Goal: Navigation & Orientation: Find specific page/section

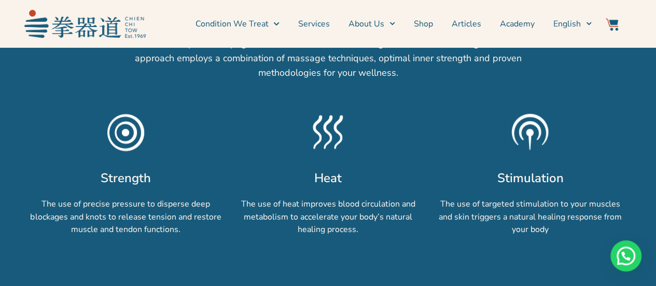
scroll to position [778, 0]
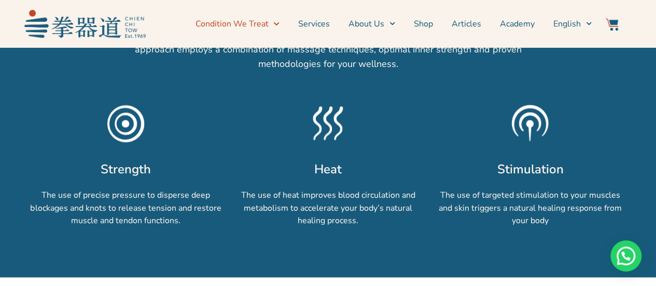
click at [279, 23] on icon "Menu" at bounding box center [276, 23] width 5 height 3
click at [279, 25] on icon "Menu" at bounding box center [276, 24] width 6 height 6
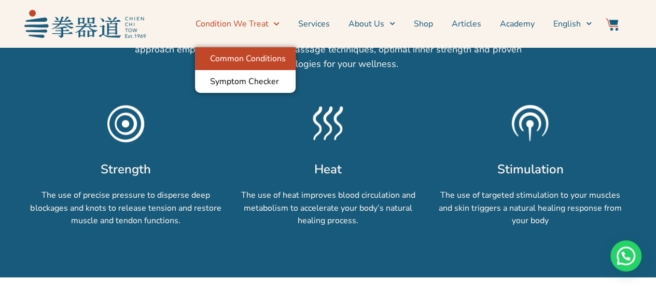
click at [274, 60] on link "Common Conditions" at bounding box center [245, 58] width 101 height 23
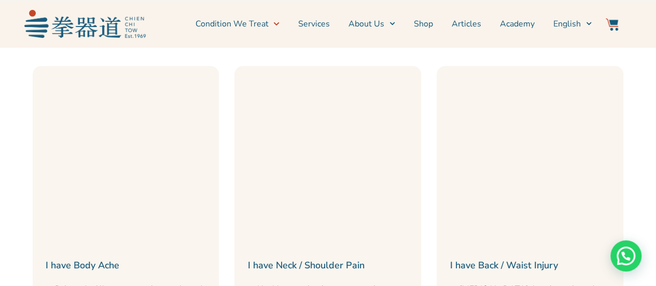
scroll to position [415, 0]
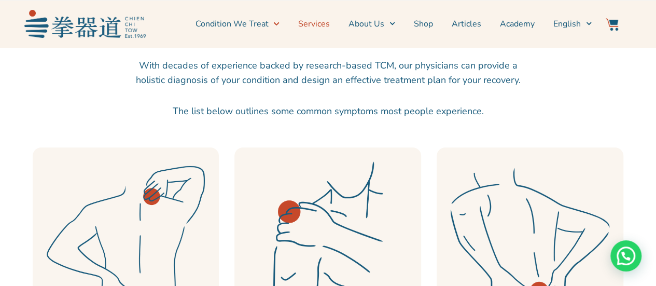
click at [330, 24] on link "Services" at bounding box center [314, 24] width 32 height 26
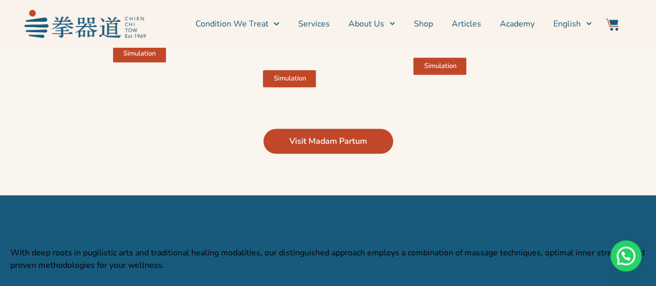
scroll to position [2229, 0]
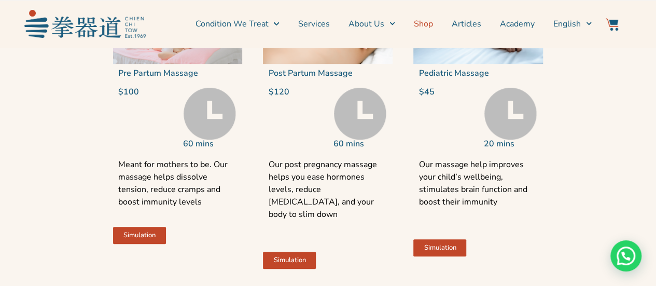
click at [431, 25] on link "Shop" at bounding box center [423, 24] width 19 height 26
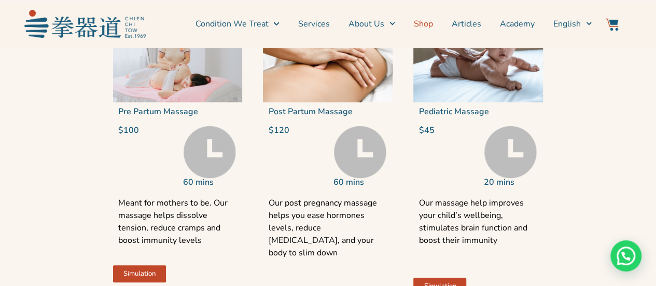
scroll to position [2178, 0]
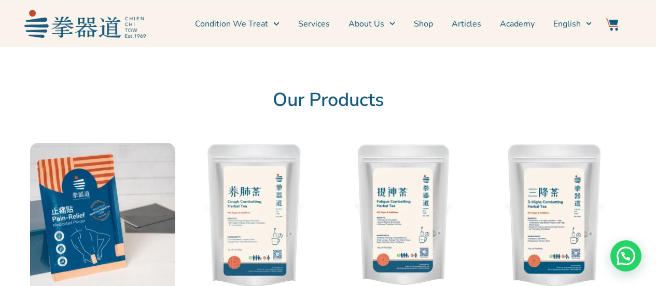
scroll to position [3, 0]
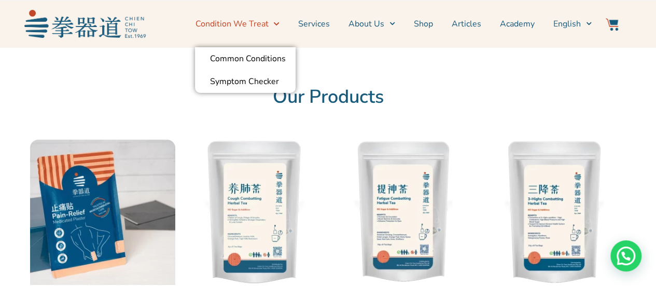
click at [279, 26] on icon "Menu" at bounding box center [276, 24] width 6 height 6
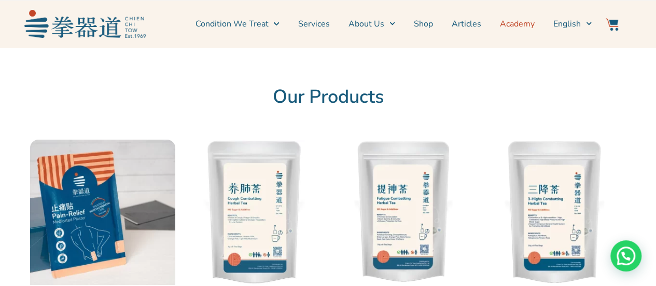
click at [527, 24] on link "Academy" at bounding box center [517, 24] width 35 height 26
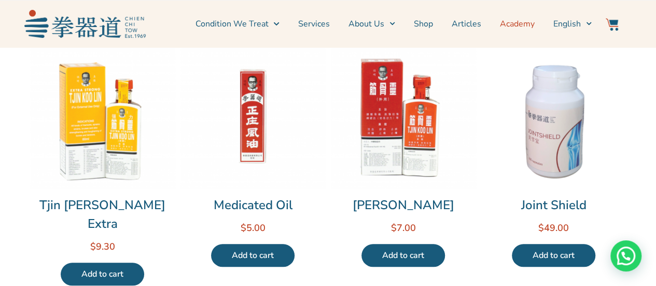
scroll to position [366, 0]
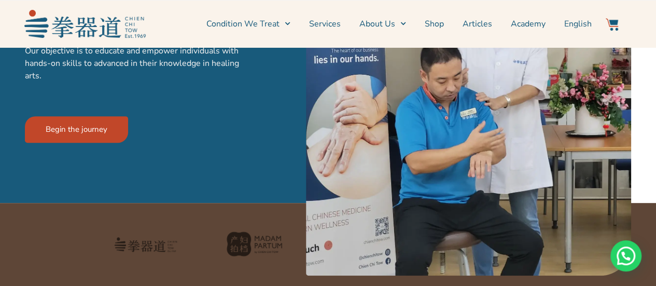
scroll to position [207, 0]
